Goal: Transaction & Acquisition: Purchase product/service

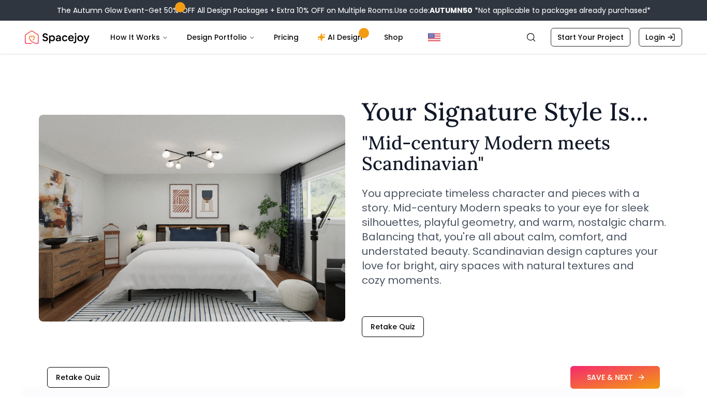
click at [586, 375] on button "SAVE & NEXT" at bounding box center [615, 377] width 90 height 23
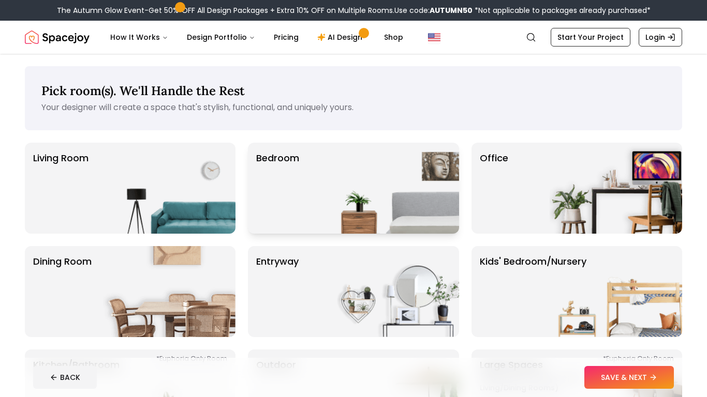
click at [378, 204] on img at bounding box center [392, 188] width 132 height 91
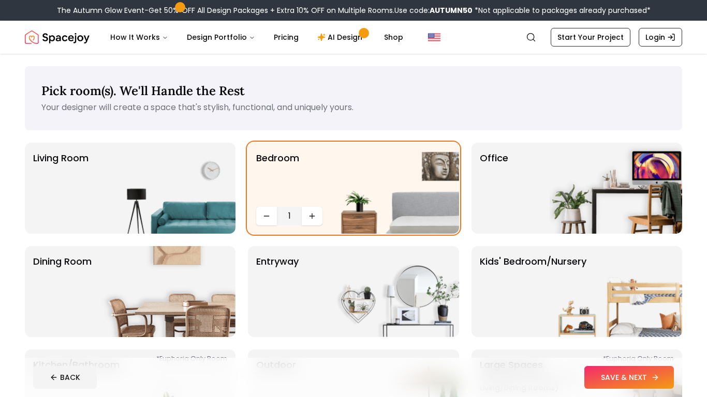
click at [595, 371] on button "SAVE & NEXT" at bounding box center [629, 377] width 90 height 23
